Goal: Information Seeking & Learning: Learn about a topic

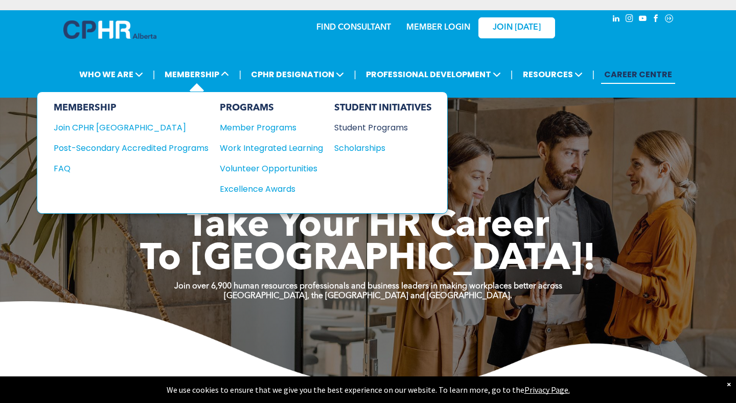
click at [346, 121] on div "Student Programs" at bounding box center [378, 127] width 88 height 13
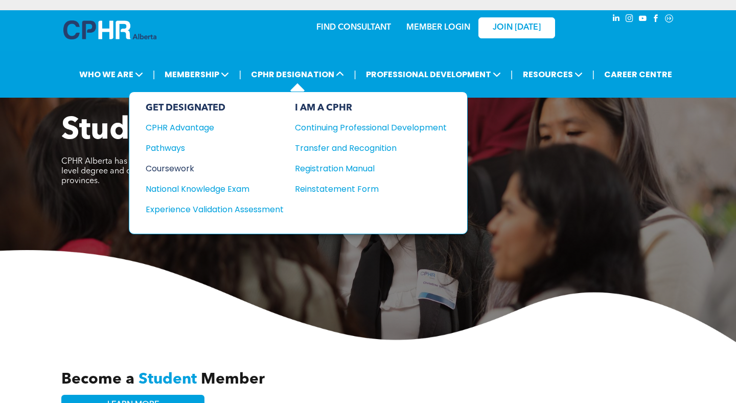
click at [185, 162] on div "Coursework" at bounding box center [208, 168] width 124 height 13
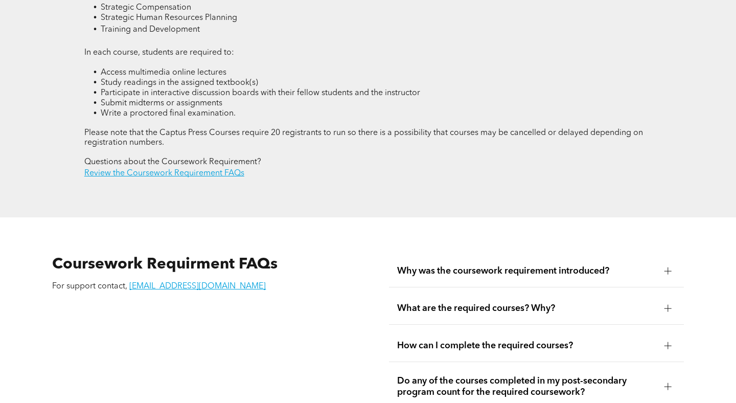
scroll to position [1628, 0]
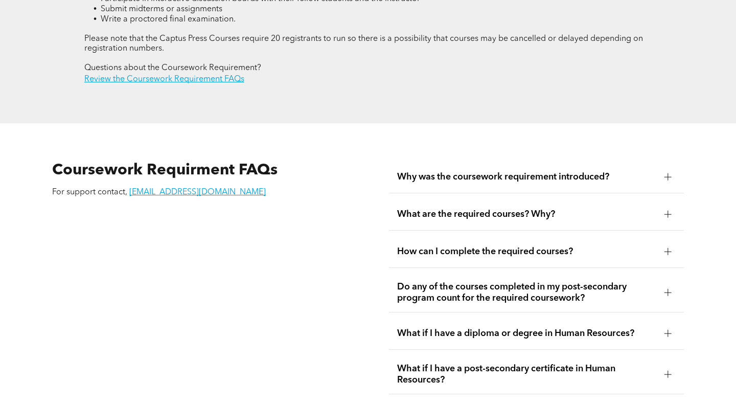
click at [482, 171] on span "Why was the coursework requirement introduced?" at bounding box center [526, 176] width 258 height 11
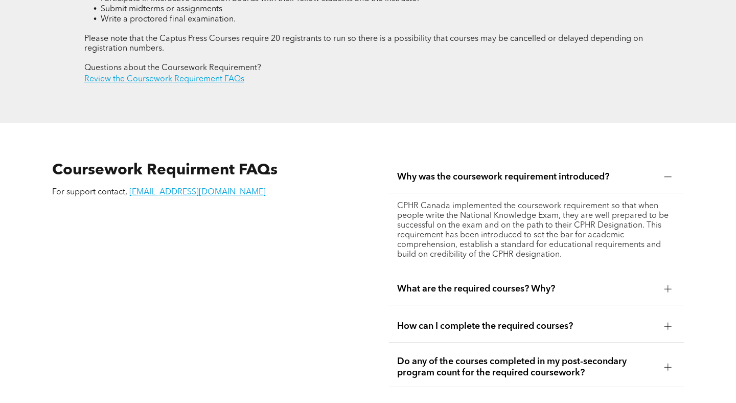
click at [479, 283] on span "What are the required courses? Why?" at bounding box center [526, 288] width 258 height 11
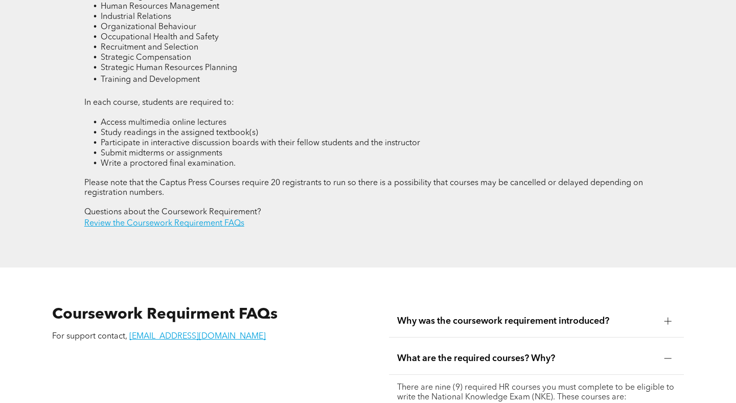
scroll to position [1452, 0]
